Goal: Task Accomplishment & Management: Use online tool/utility

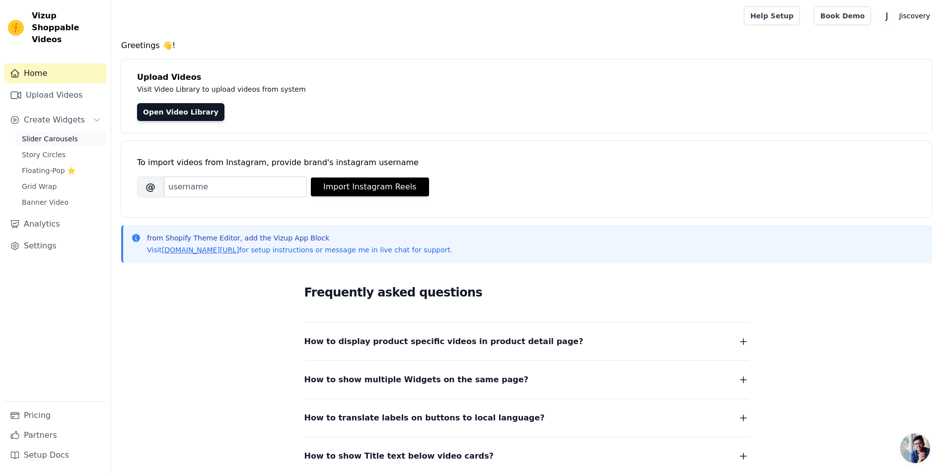
click at [48, 134] on span "Slider Carousels" at bounding box center [50, 139] width 56 height 10
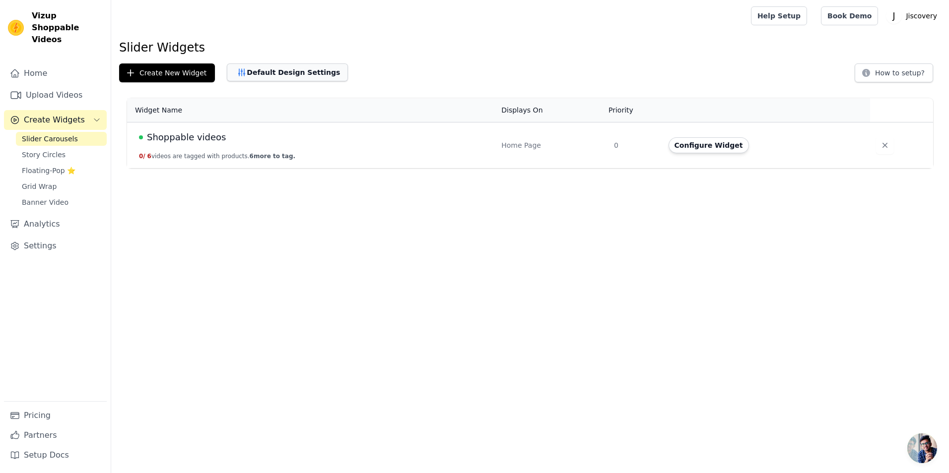
click at [283, 75] on button "Default Design Settings" at bounding box center [287, 73] width 121 height 18
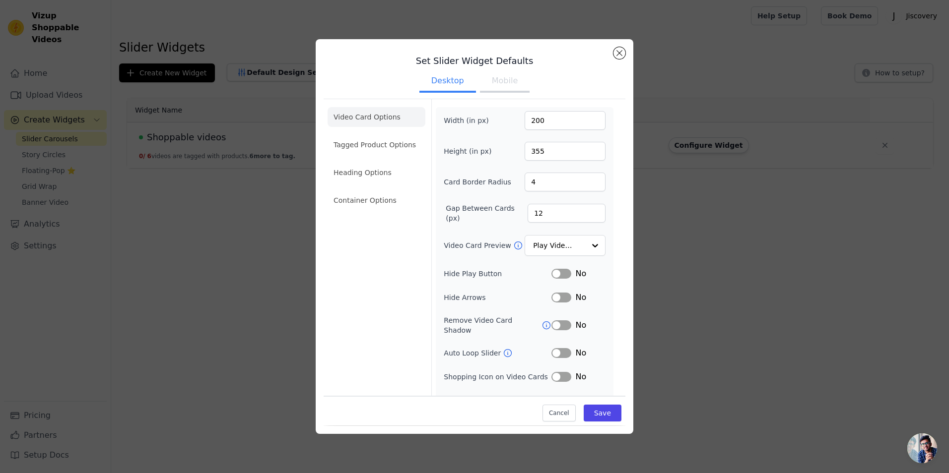
click at [501, 86] on button "Mobile" at bounding box center [505, 82] width 50 height 22
click at [445, 86] on button "Desktop" at bounding box center [447, 82] width 57 height 22
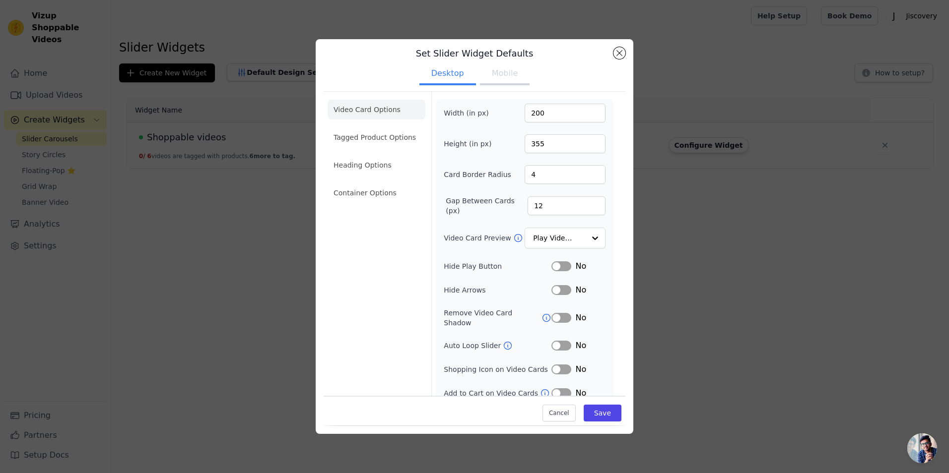
scroll to position [9, 0]
click at [487, 74] on button "Mobile" at bounding box center [505, 73] width 50 height 22
click at [622, 51] on button "Close modal" at bounding box center [619, 53] width 12 height 12
